Goal: Find specific page/section: Find specific page/section

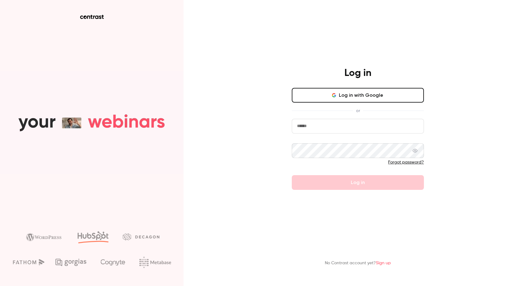
click at [344, 94] on button "Log in with Google" at bounding box center [358, 95] width 132 height 15
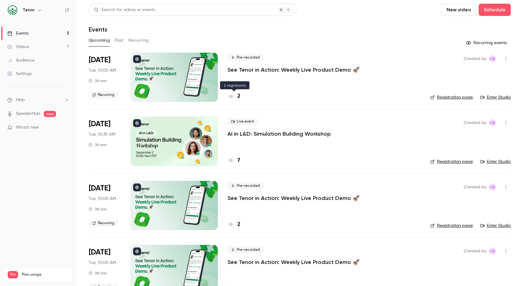
click at [236, 97] on div "2" at bounding box center [233, 96] width 13 height 8
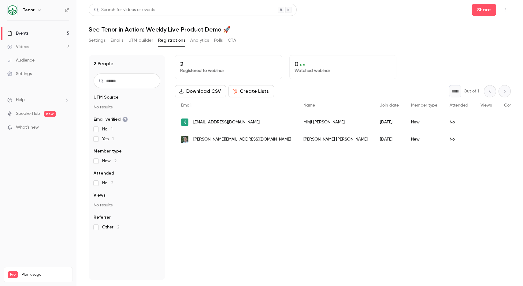
click at [32, 34] on link "Events 5" at bounding box center [38, 33] width 76 height 13
